Goal: Task Accomplishment & Management: Manage account settings

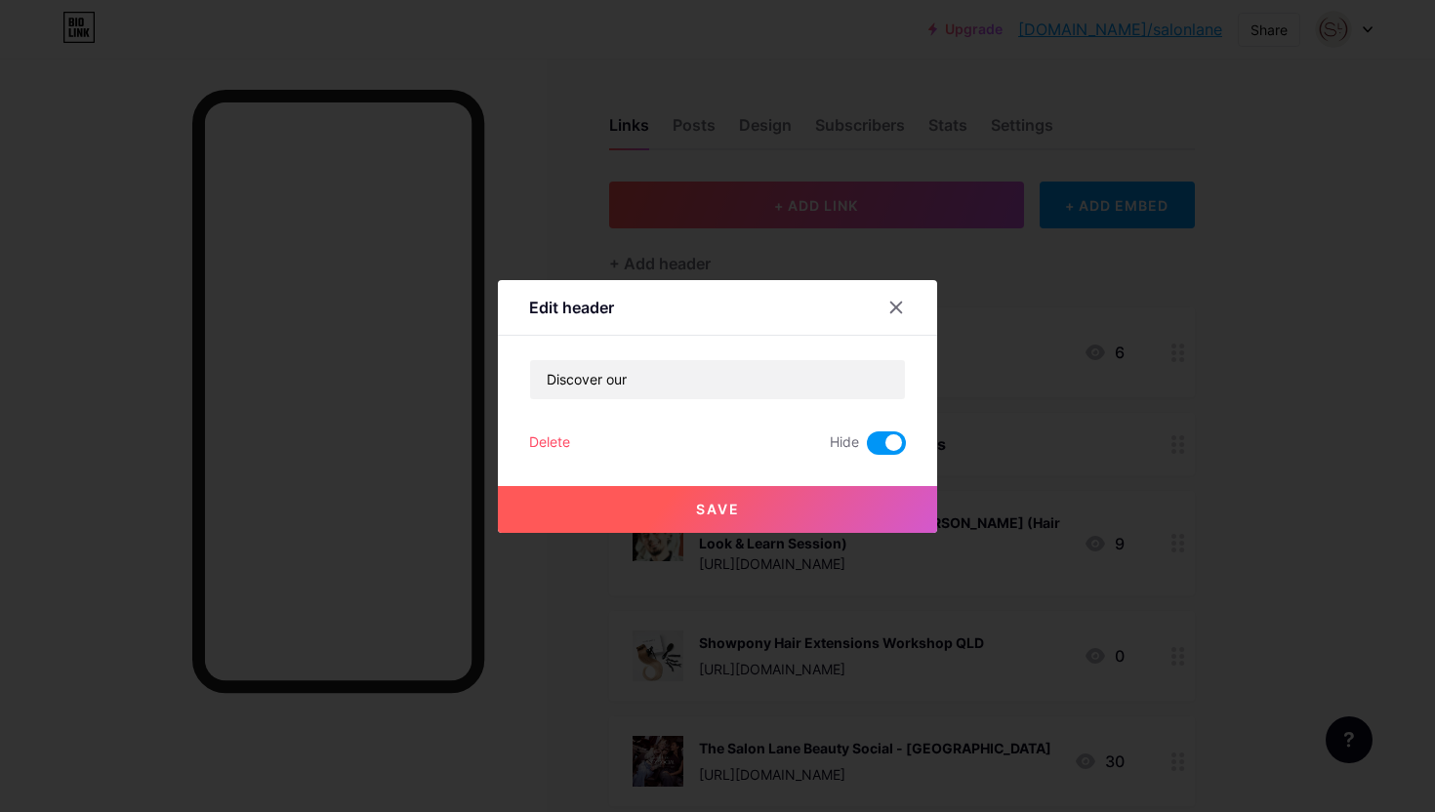
scroll to position [2391, 0]
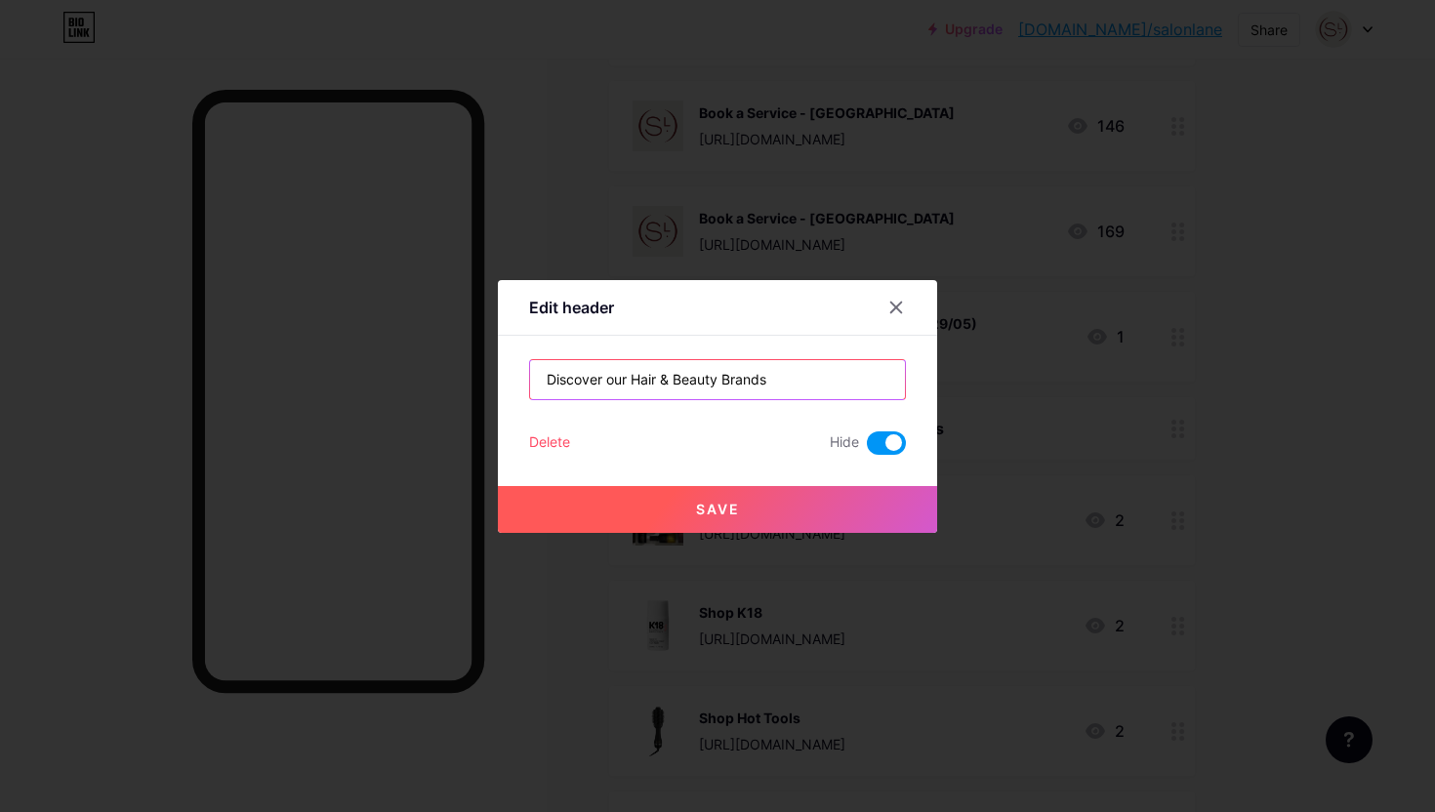
type input "Discover our Hair & Beauty Brands"
click at [881, 446] on span at bounding box center [886, 443] width 39 height 23
click at [867, 448] on input "checkbox" at bounding box center [867, 448] width 0 height 0
click at [834, 503] on button "Save" at bounding box center [717, 509] width 439 height 47
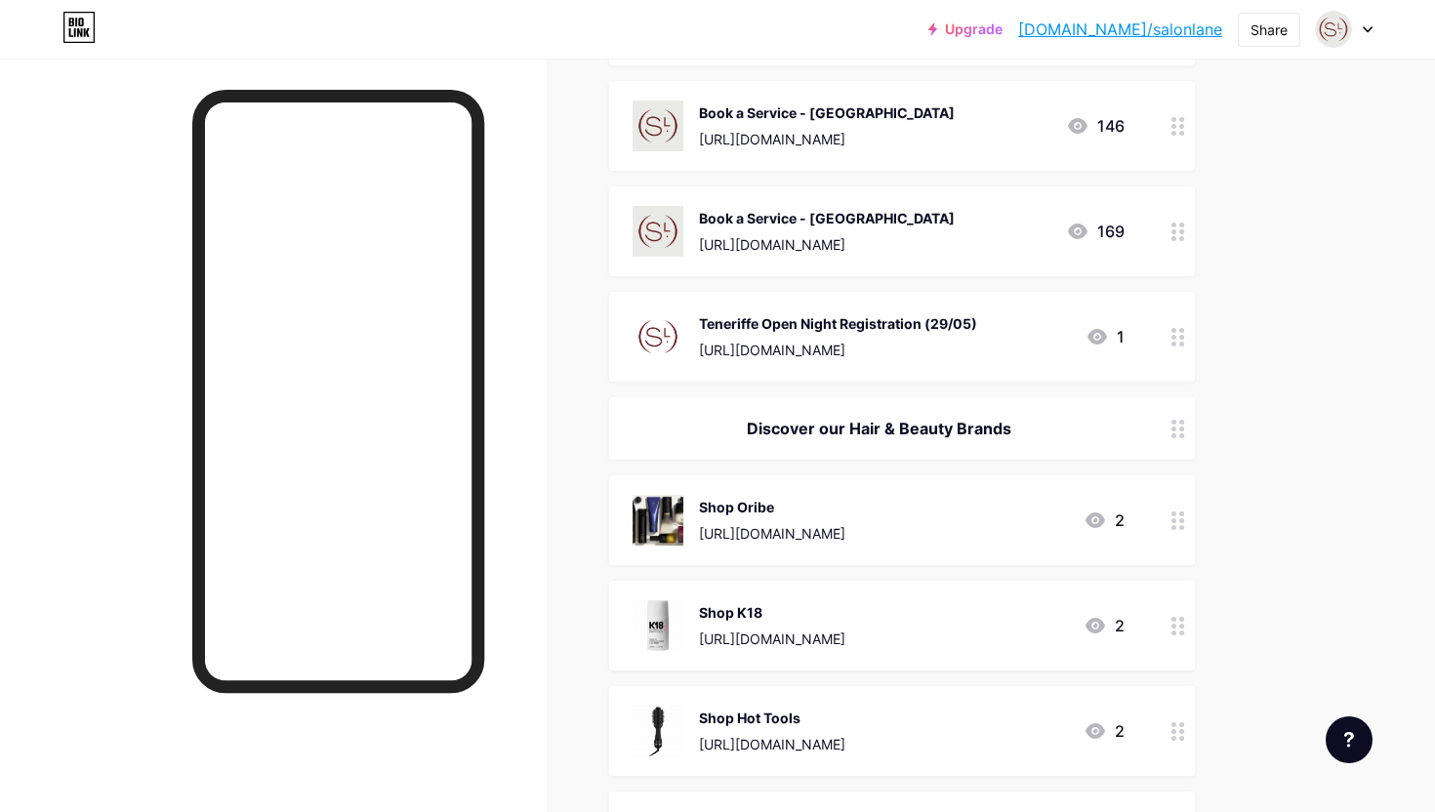
click at [864, 424] on div "Discover our Hair & Beauty Brands" at bounding box center [879, 428] width 492 height 23
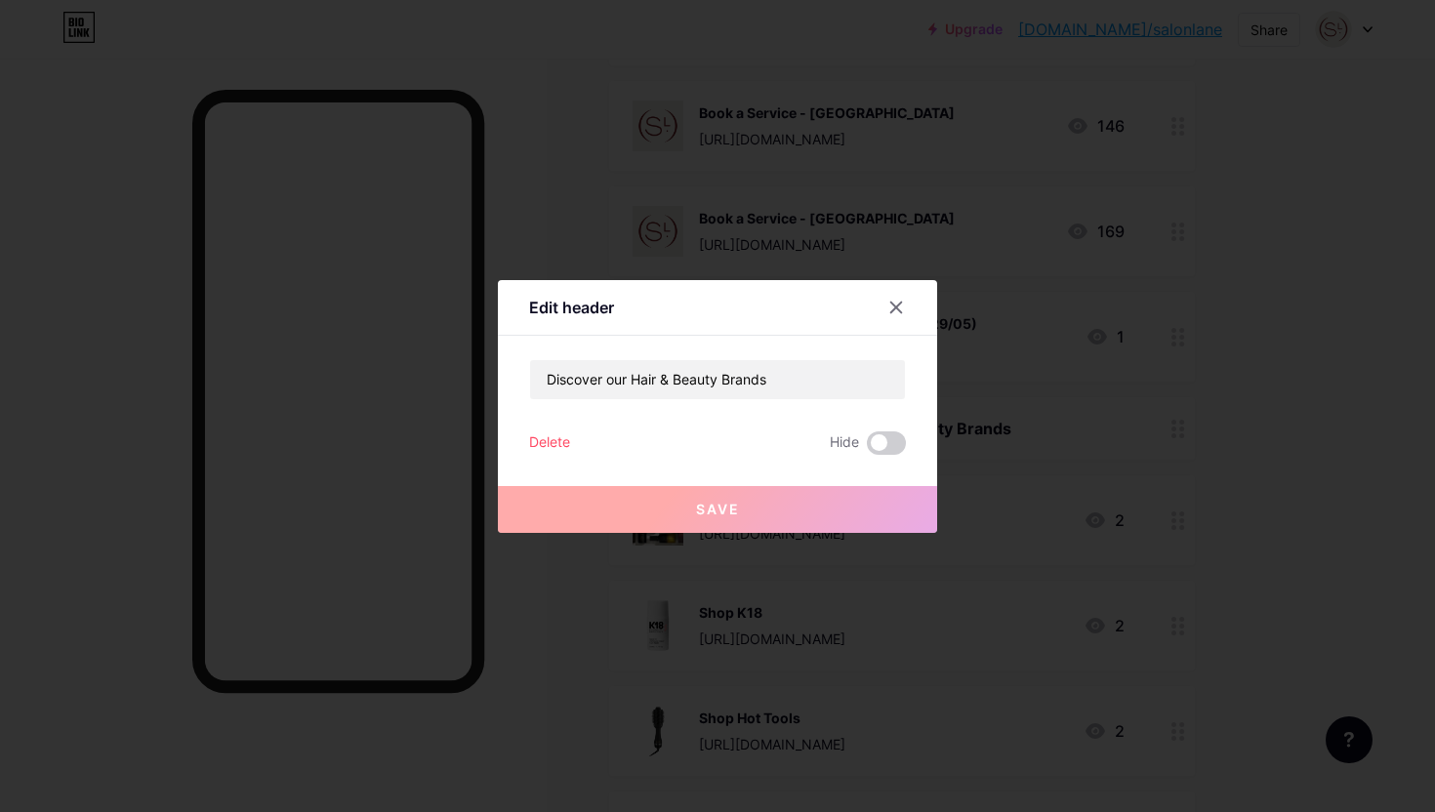
click at [805, 512] on button "Save" at bounding box center [717, 509] width 439 height 47
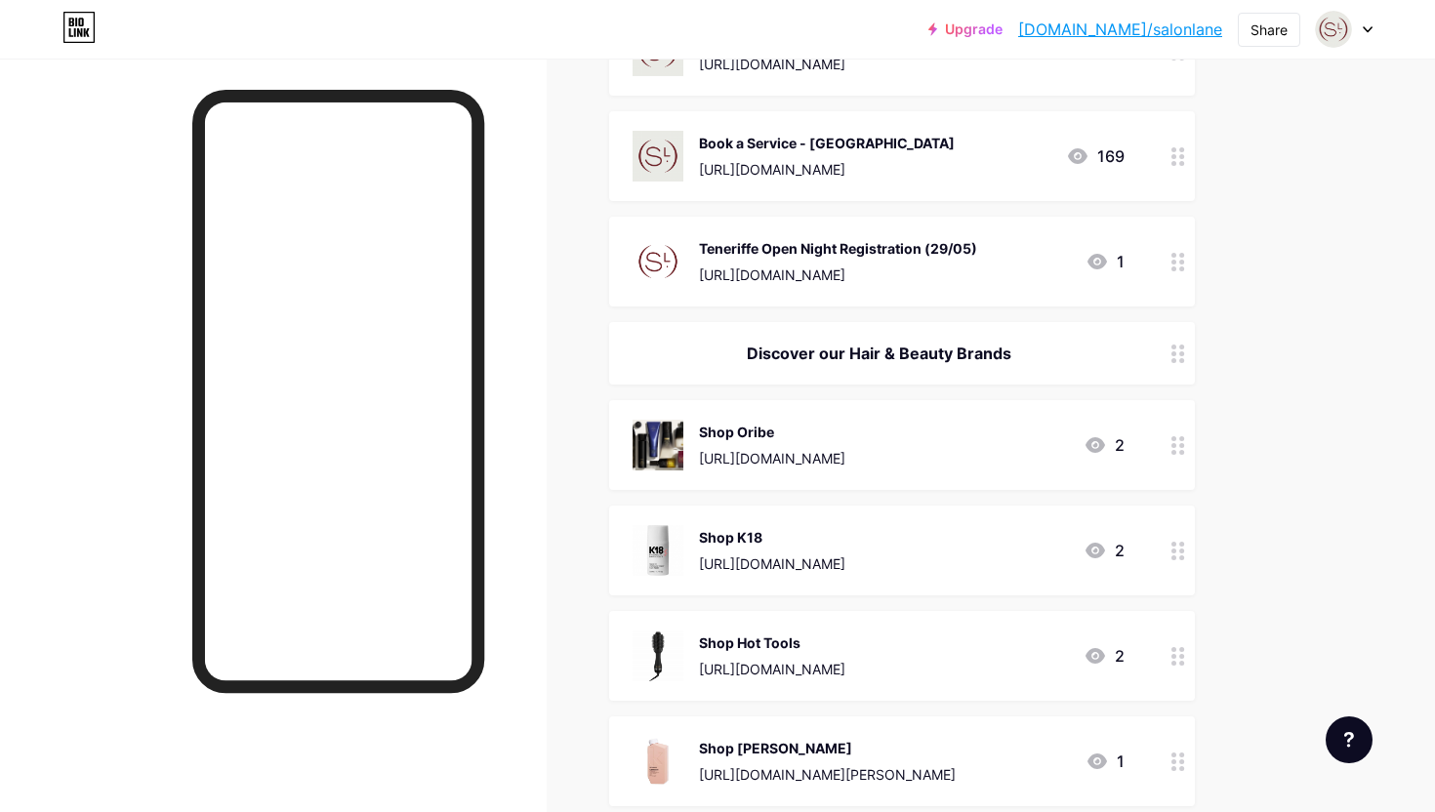
scroll to position [2511, 0]
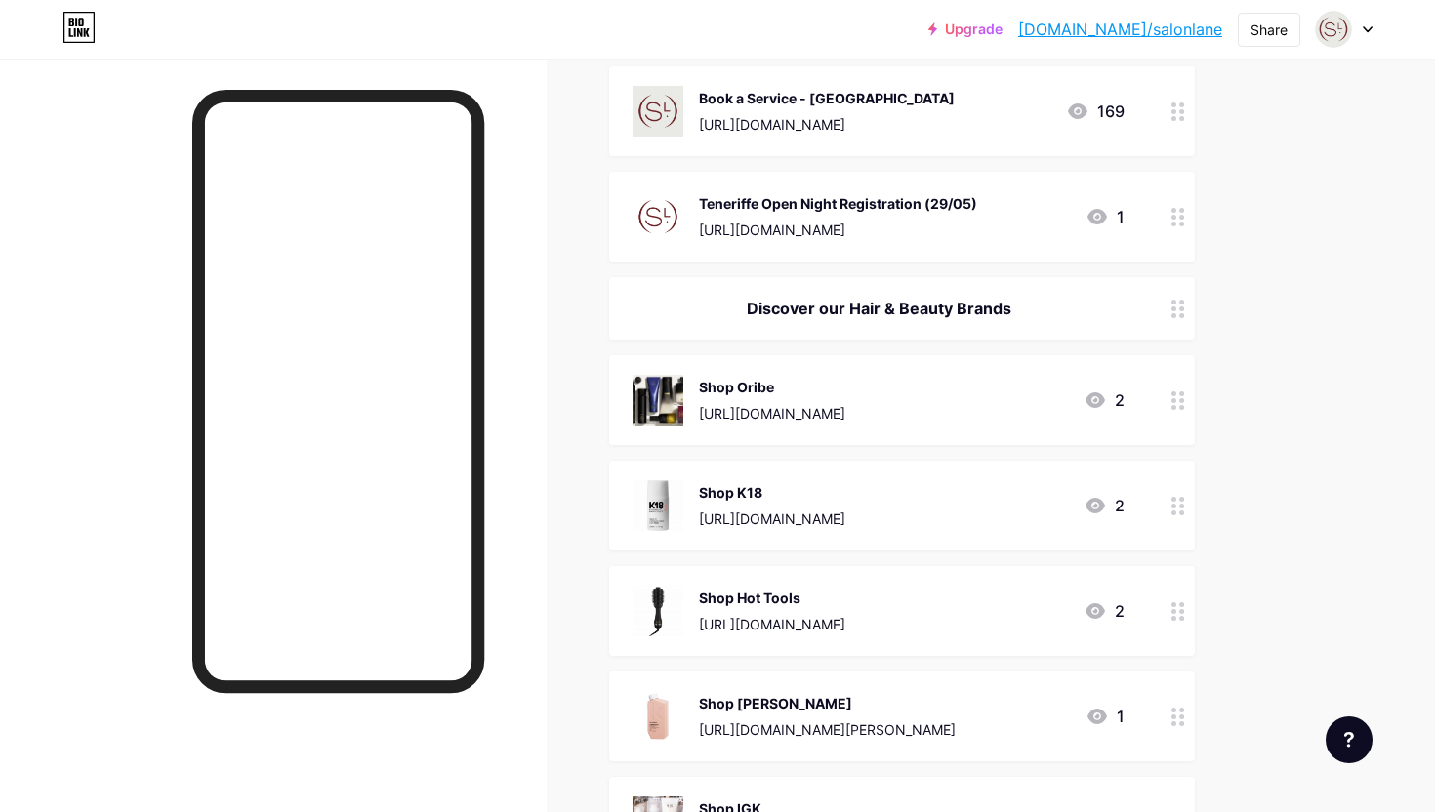
click at [805, 393] on div "Shop Oribe" at bounding box center [772, 387] width 146 height 21
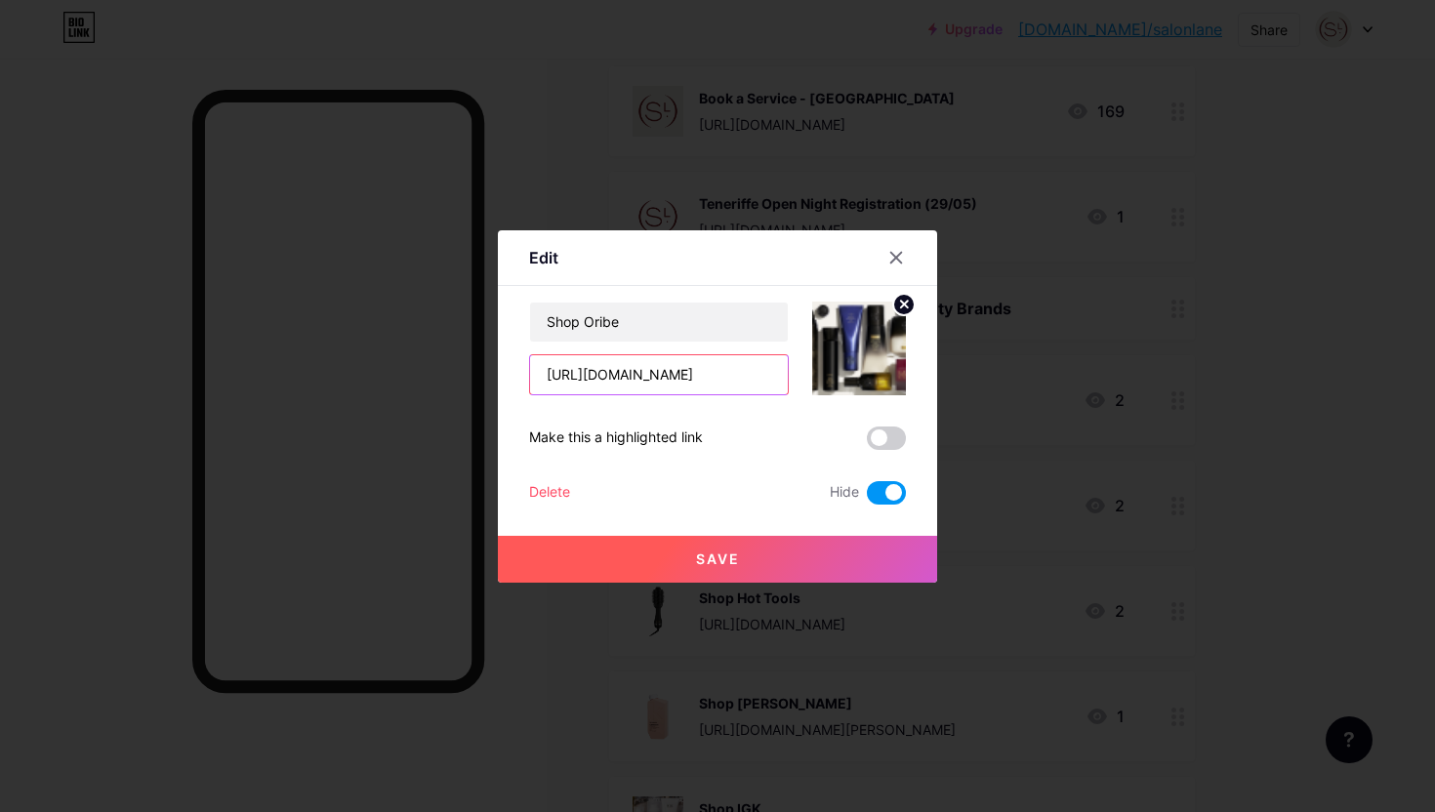
drag, startPoint x: 739, startPoint y: 378, endPoint x: 468, endPoint y: 365, distance: 271.7
click at [468, 365] on div "Edit Content YouTube Play YouTube video without leaving your page. ADD Vimeo Pl…" at bounding box center [717, 406] width 1435 height 812
click at [651, 377] on input "text" at bounding box center [659, 374] width 258 height 39
paste input "[URL][DOMAIN_NAME]."
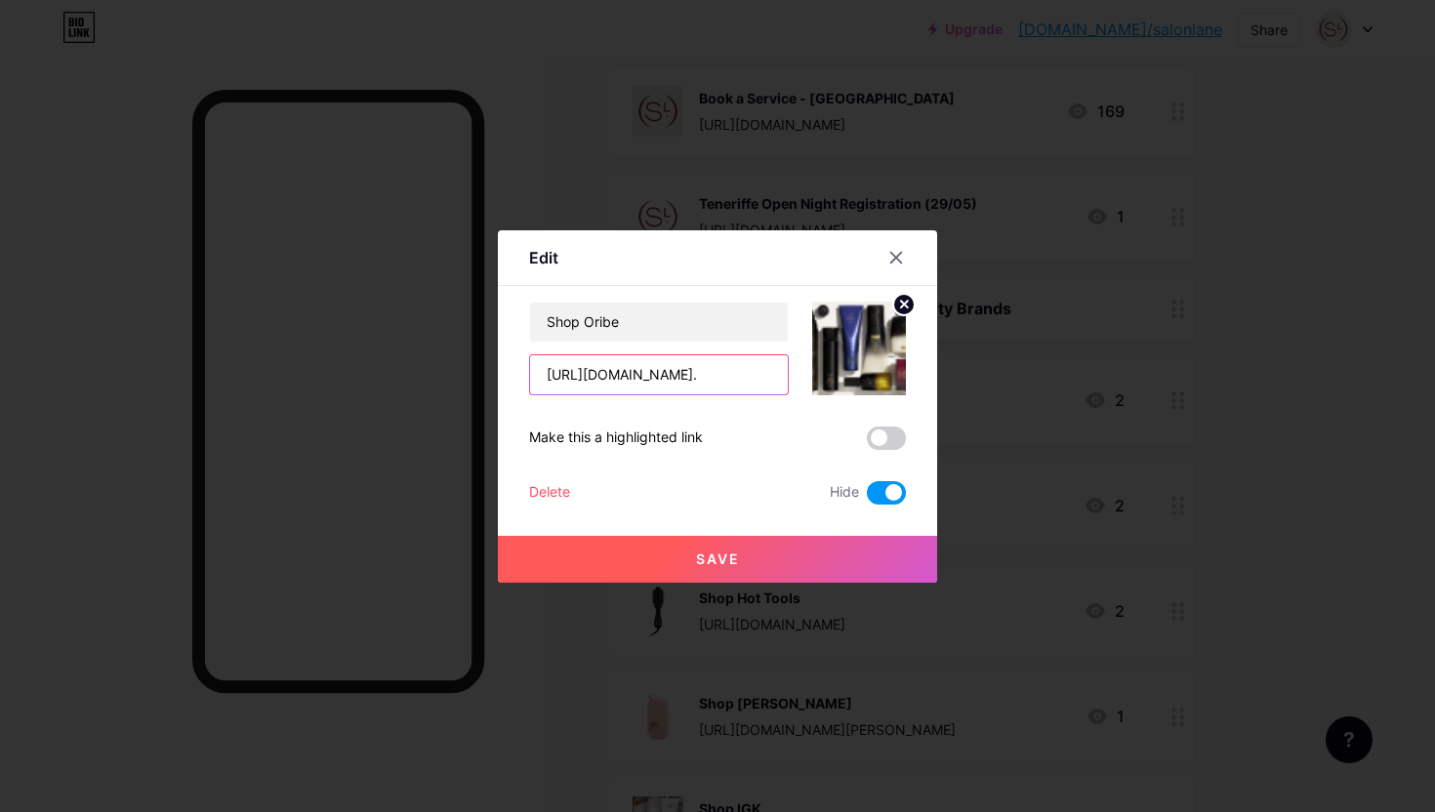
type input "[URL][DOMAIN_NAME]."
click at [786, 551] on button "Save" at bounding box center [717, 559] width 439 height 47
click at [886, 495] on span at bounding box center [886, 492] width 39 height 23
click at [867, 498] on input "checkbox" at bounding box center [867, 498] width 0 height 0
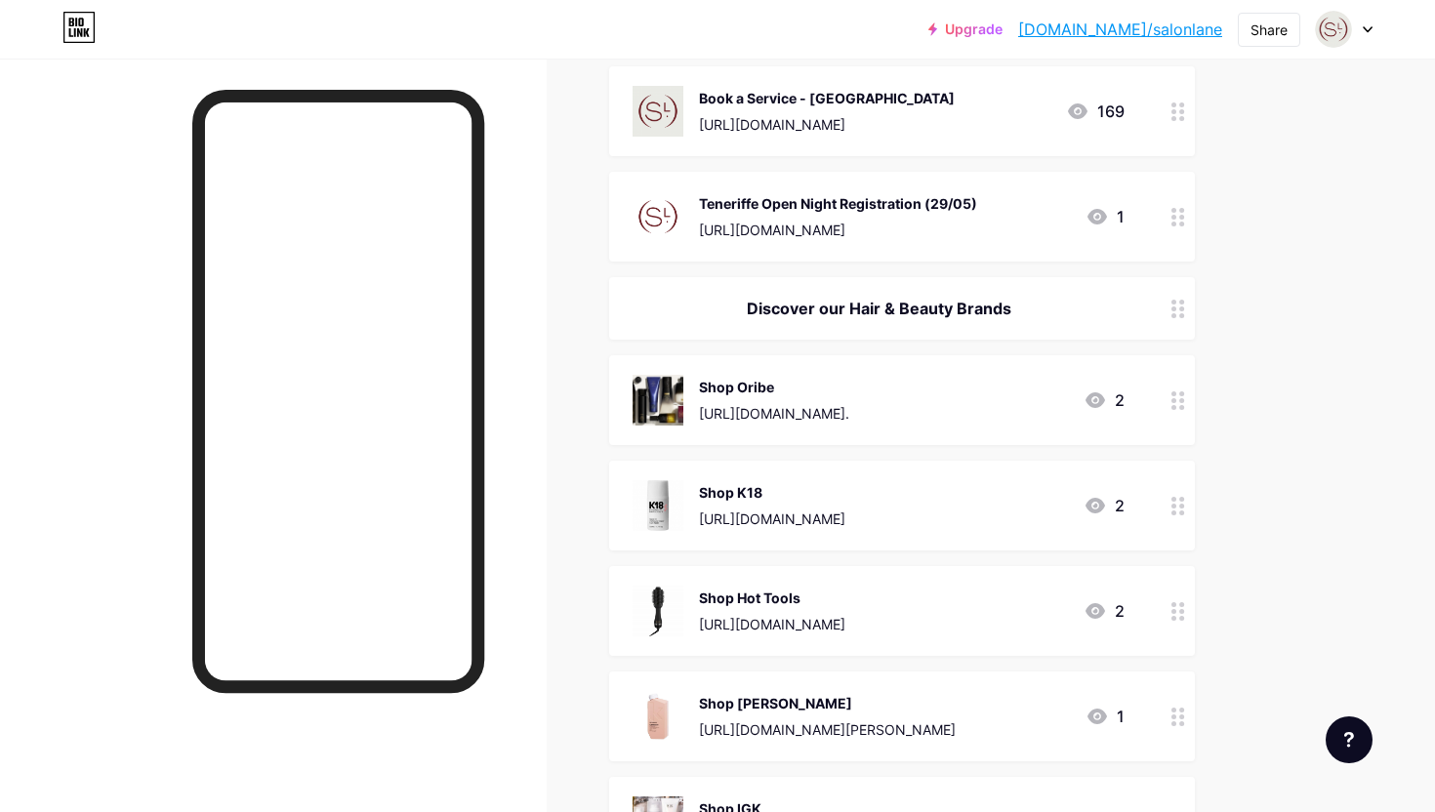
click at [769, 386] on div "Shop Oribe" at bounding box center [774, 387] width 150 height 21
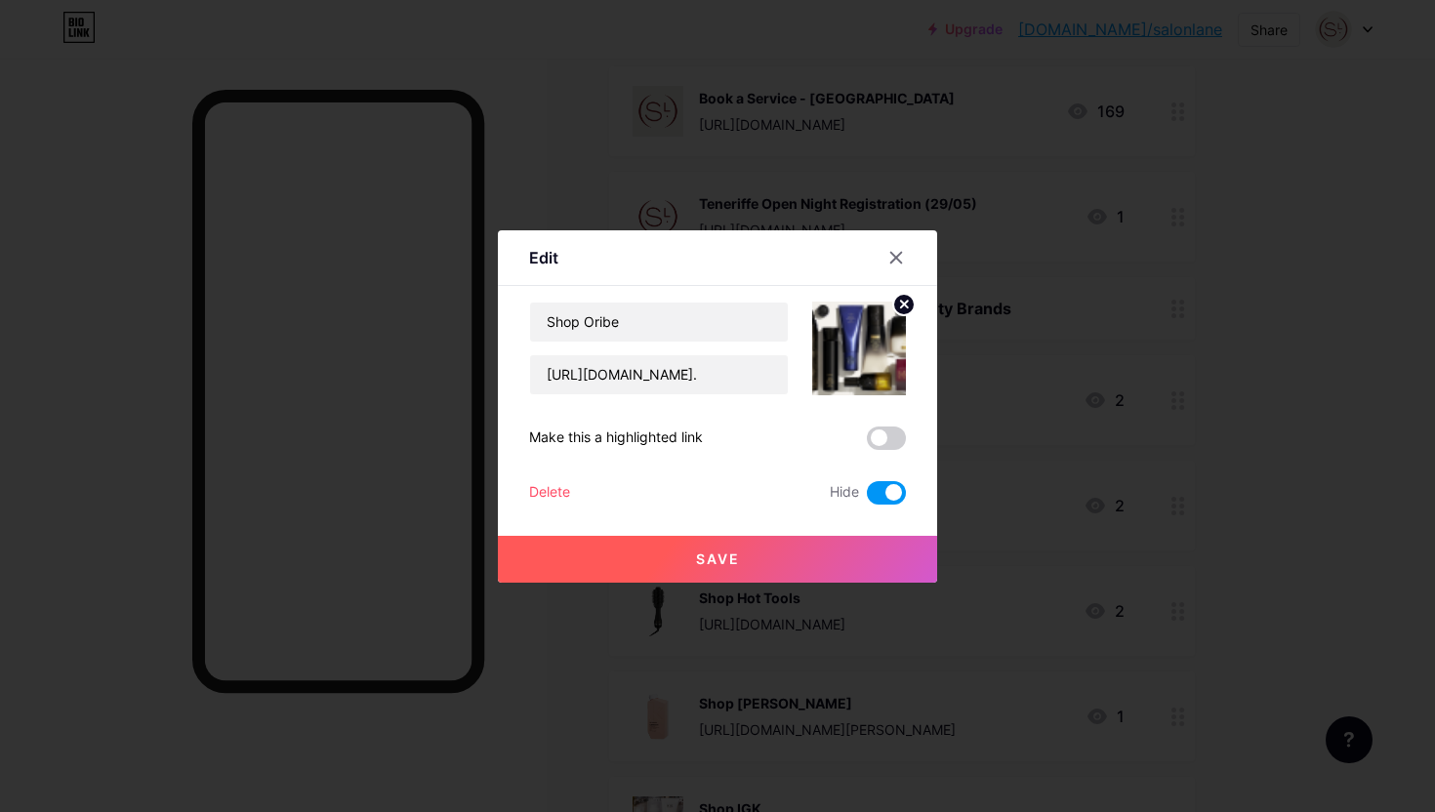
click at [885, 487] on span at bounding box center [886, 492] width 39 height 23
click at [867, 498] on input "checkbox" at bounding box center [867, 498] width 0 height 0
click at [653, 329] on input "Shop Oribe" at bounding box center [659, 322] width 258 height 39
type input "S"
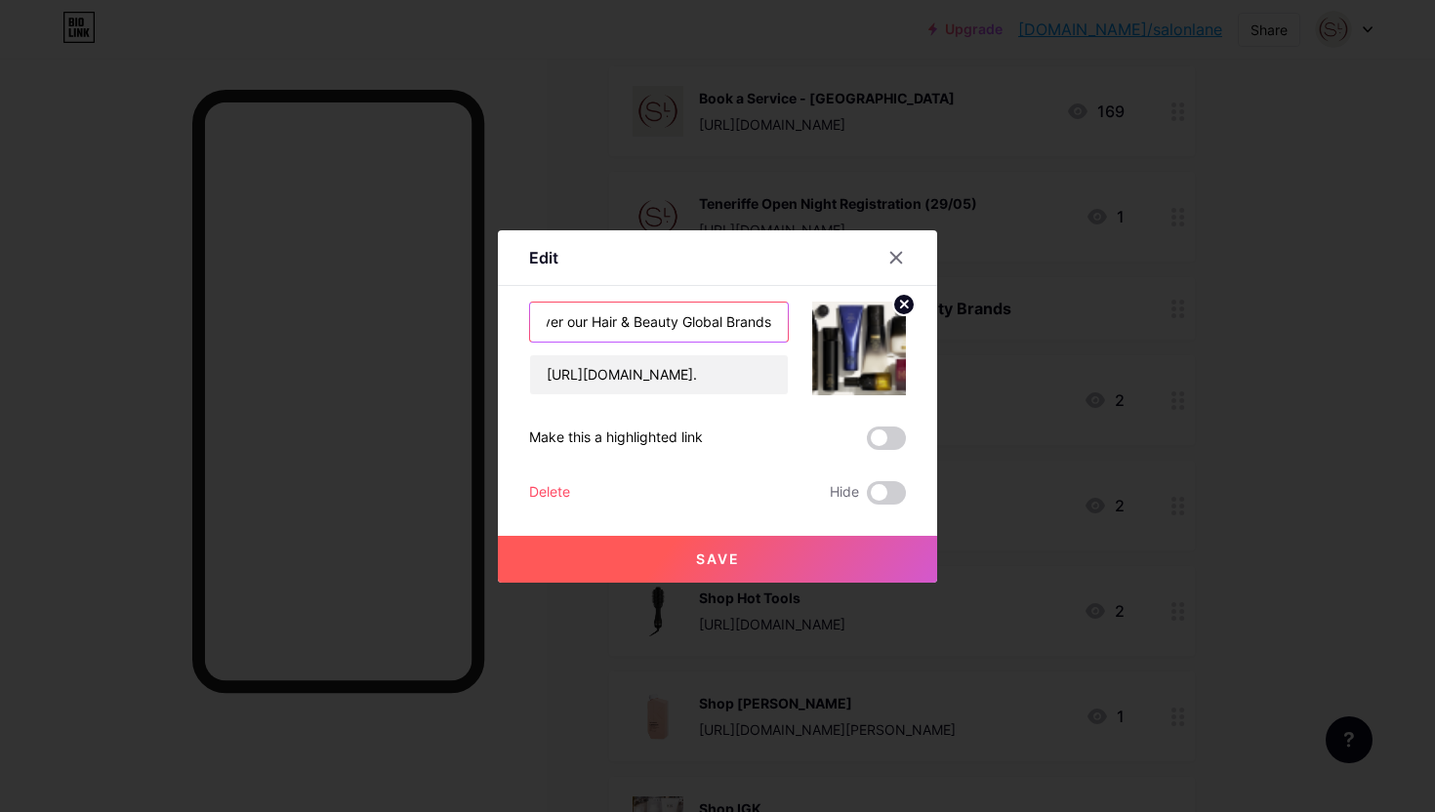
type input "Discover our Hair & Beauty Global Brands"
click at [716, 566] on span "Save" at bounding box center [718, 559] width 44 height 17
click at [1029, 316] on div at bounding box center [717, 406] width 1435 height 812
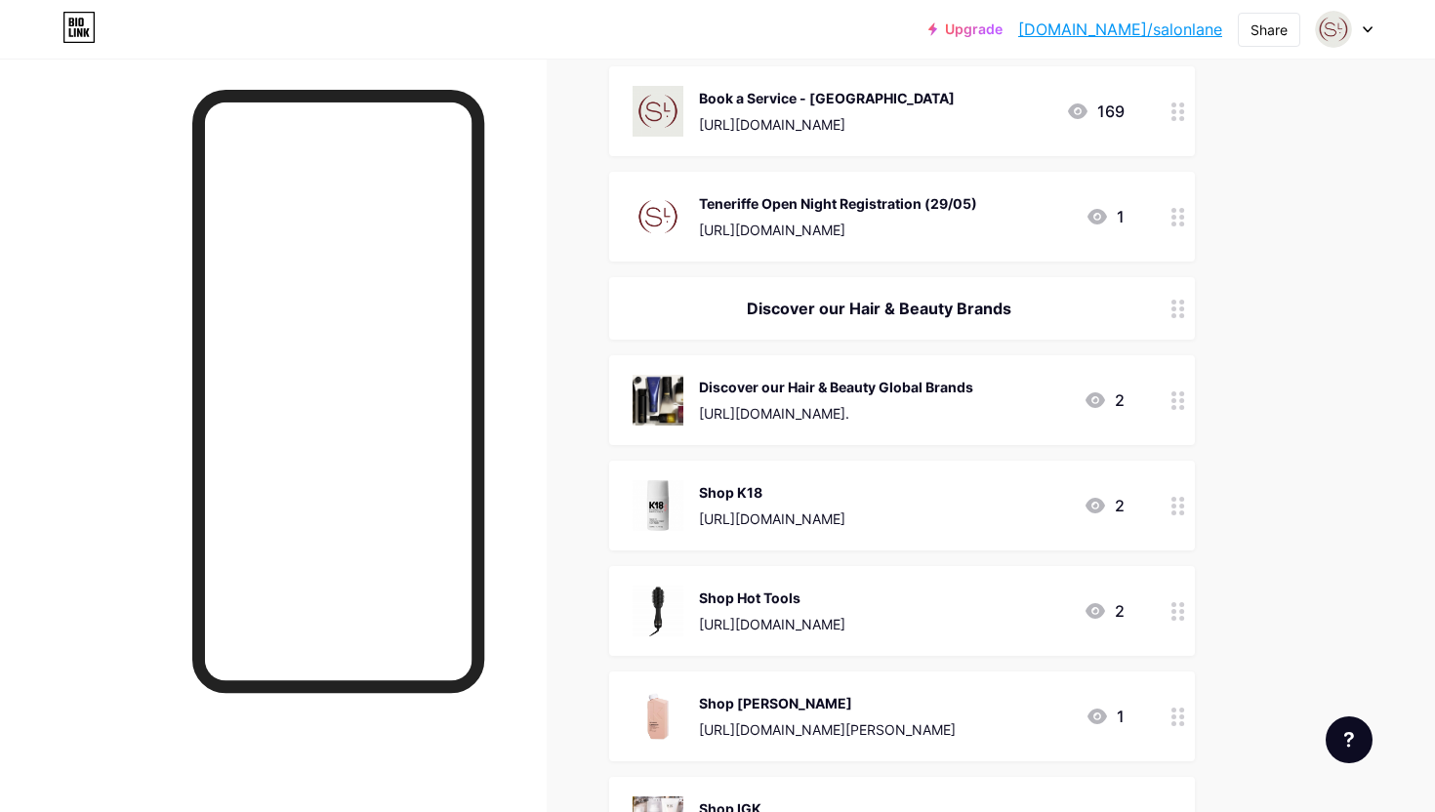
click at [991, 312] on div "Discover our Hair & Beauty Brands" at bounding box center [879, 308] width 492 height 23
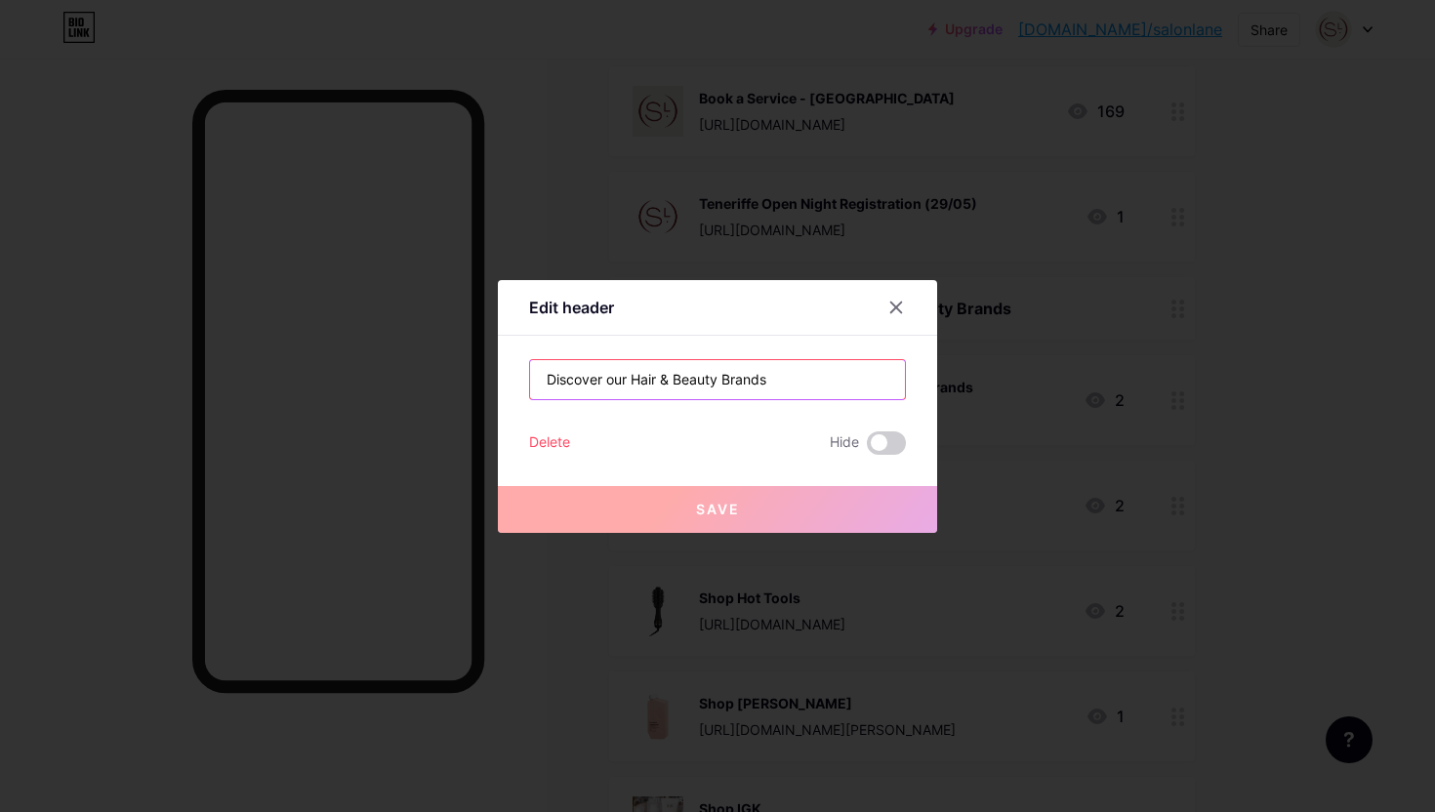
drag, startPoint x: 824, startPoint y: 376, endPoint x: 451, endPoint y: 408, distance: 374.4
click at [451, 408] on div "Edit header Discover our Hair & Beauty Brands Delete Hide Save" at bounding box center [717, 406] width 1435 height 812
click at [547, 380] on input "Discover our Hair & Beauty Brands" at bounding box center [717, 379] width 375 height 39
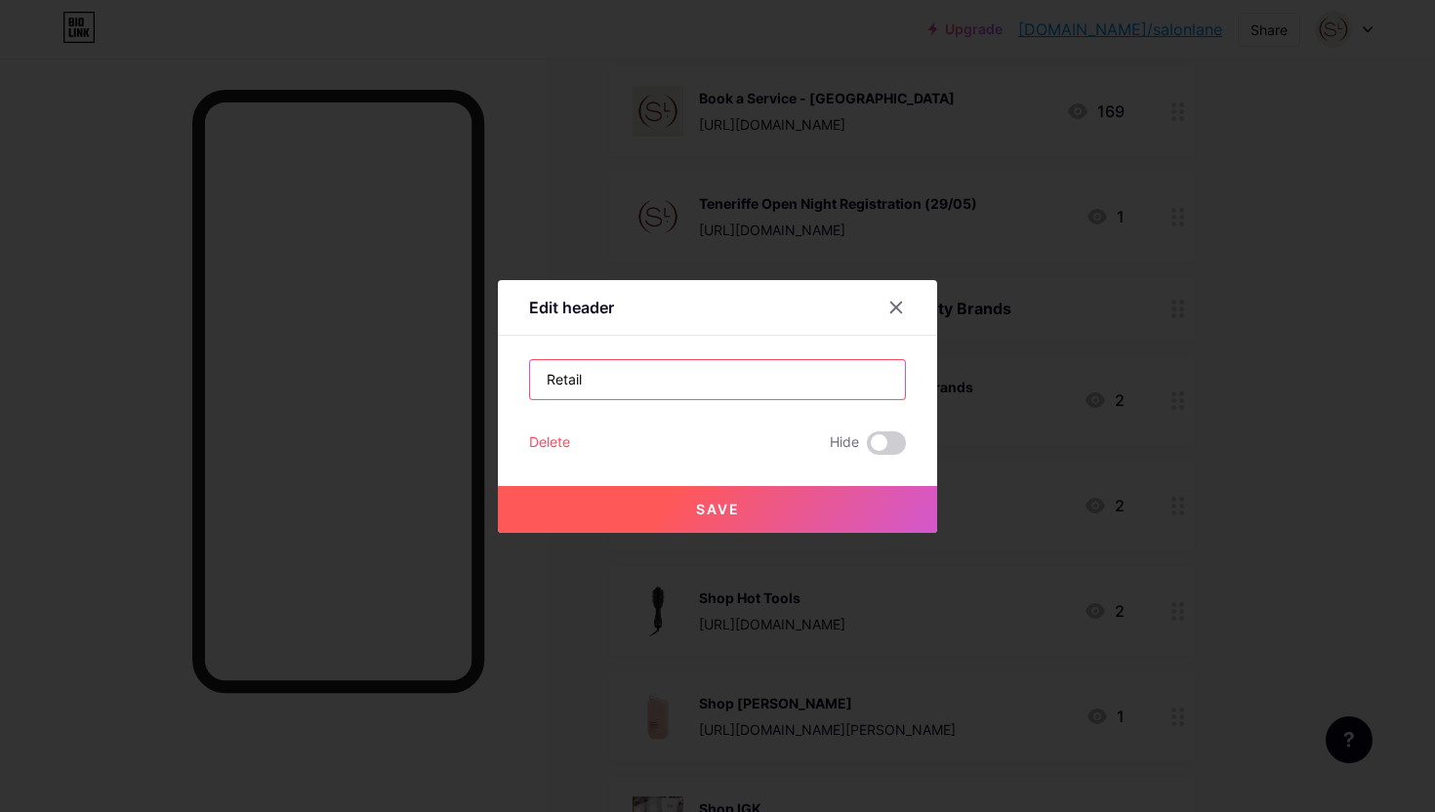
type input "Retail"
click at [593, 499] on button "Save" at bounding box center [717, 509] width 439 height 47
